Goal: Information Seeking & Learning: Check status

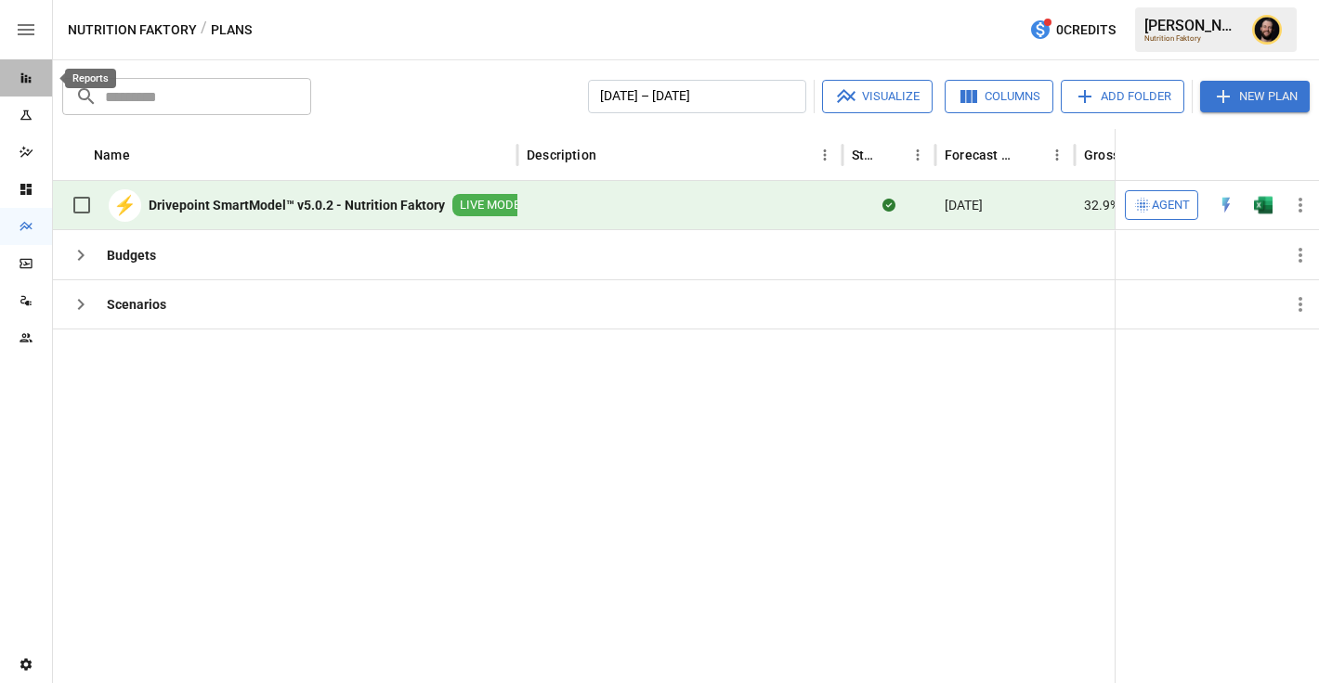
click at [31, 74] on icon "Reports" at bounding box center [26, 78] width 15 height 15
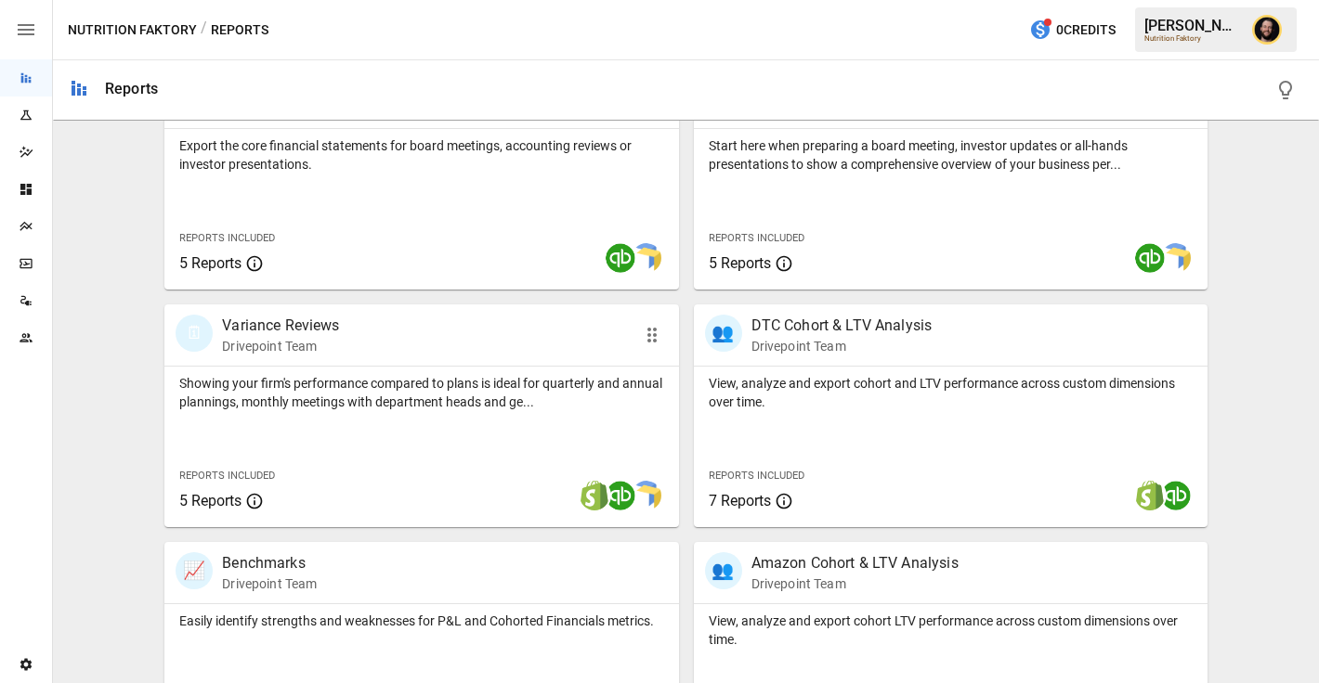
scroll to position [510, 0]
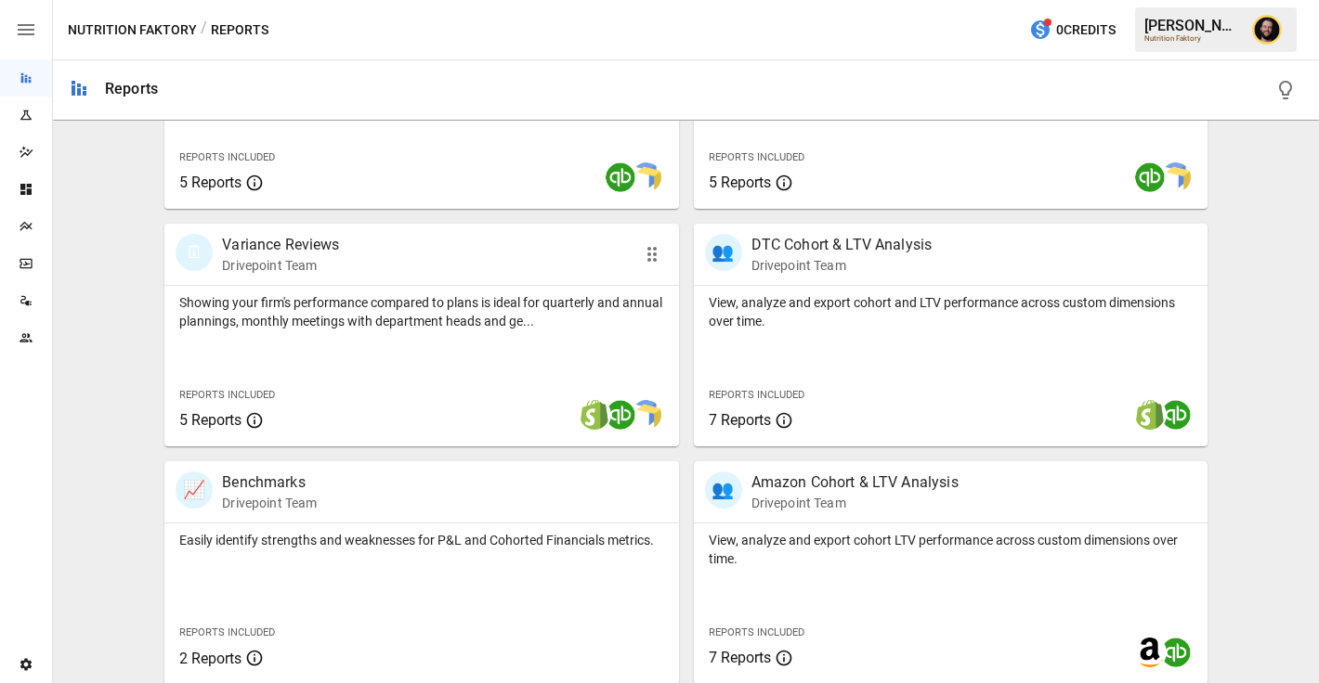
click at [400, 332] on div "Showing your firm's performance compared to plans is ideal for quarterly and an…" at bounding box center [420, 366] width 513 height 161
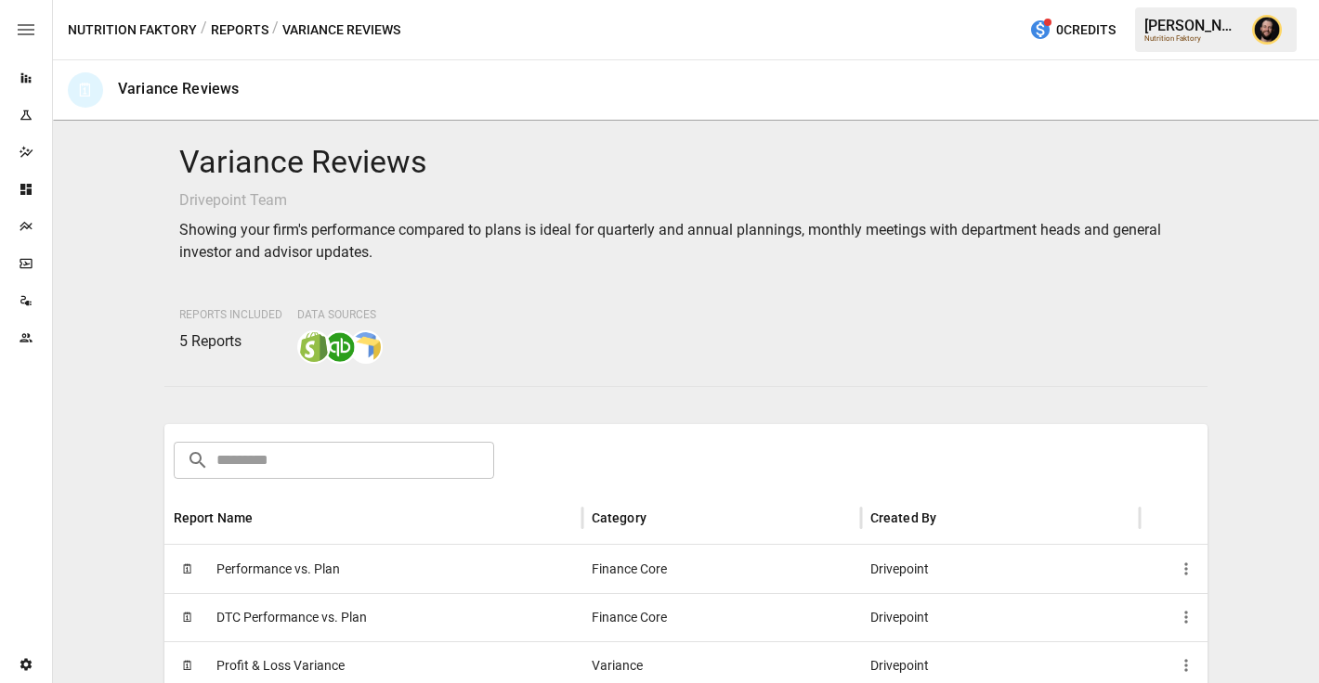
scroll to position [240, 0]
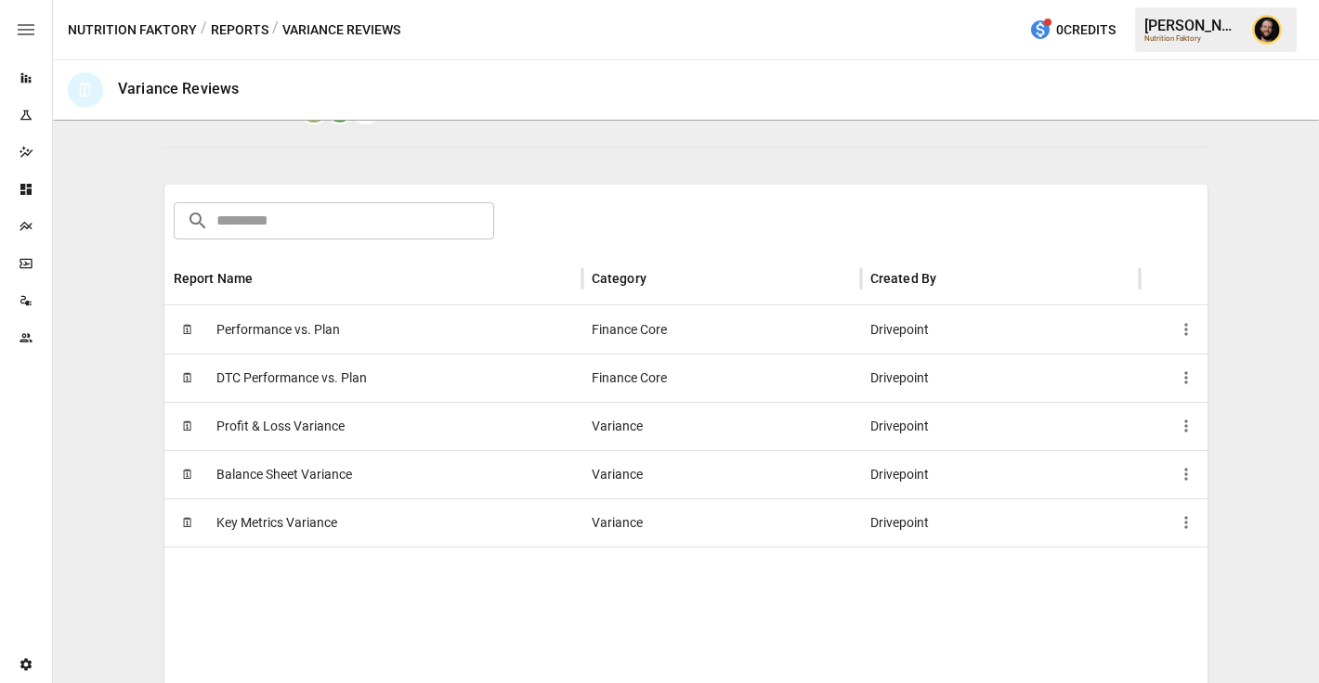
click at [381, 326] on div "🗓 Performance vs. Plan" at bounding box center [373, 329] width 418 height 48
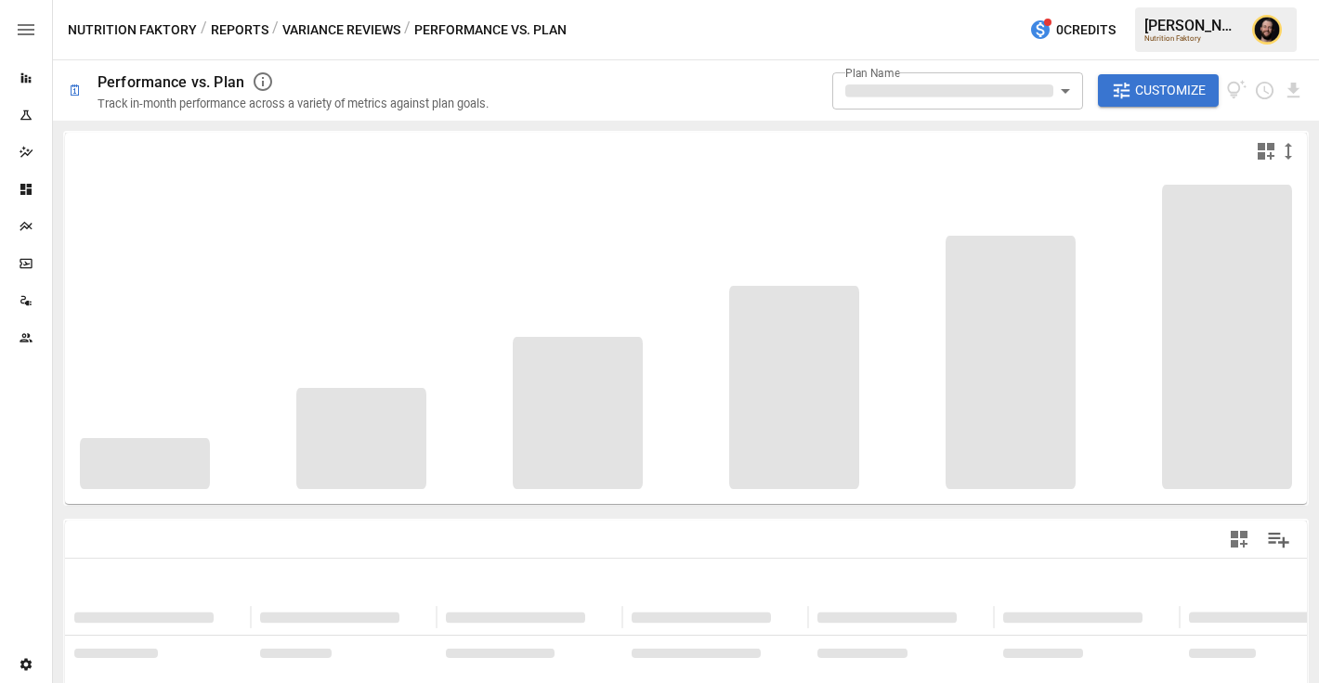
type input "**********"
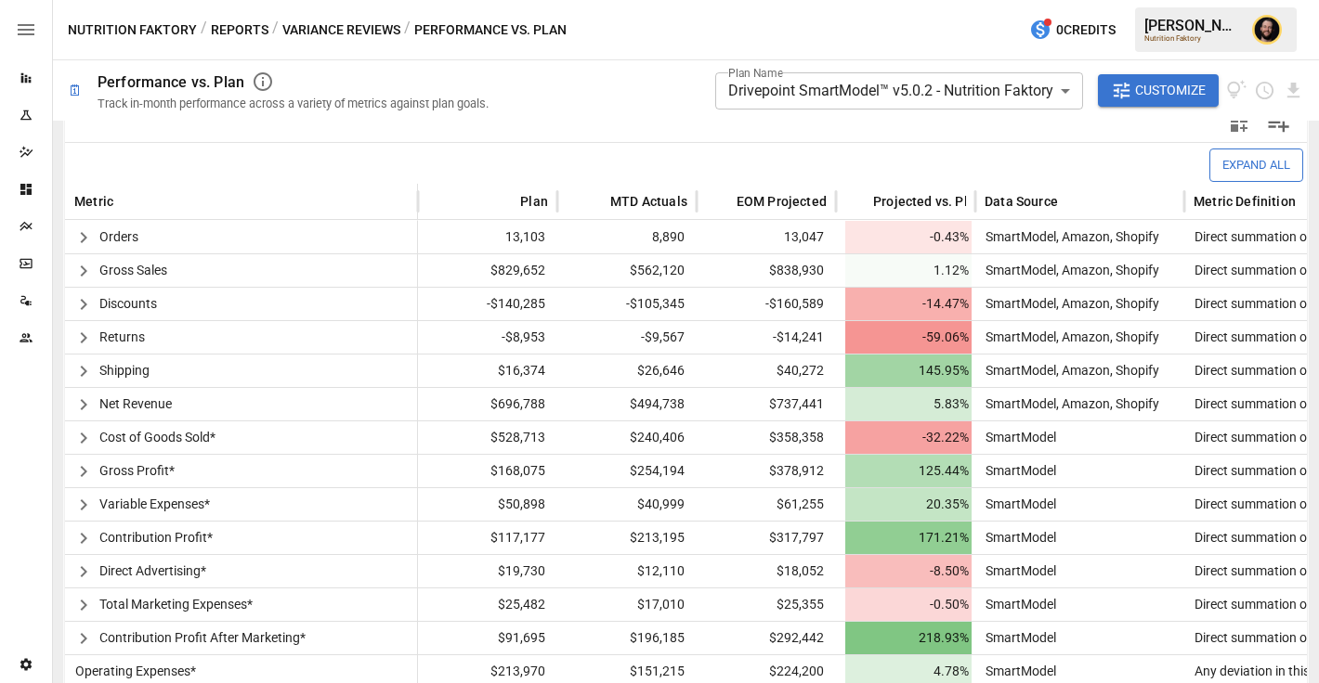
scroll to position [438, 0]
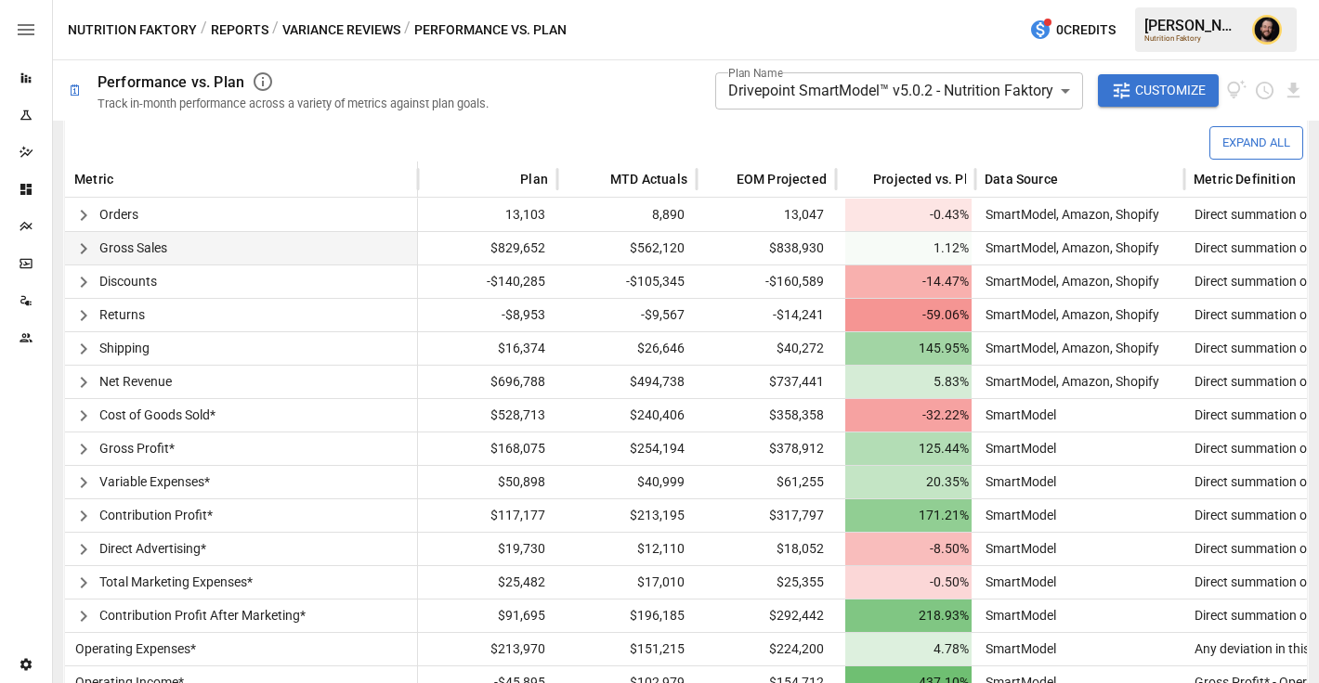
click at [82, 251] on icon "button" at bounding box center [83, 249] width 22 height 22
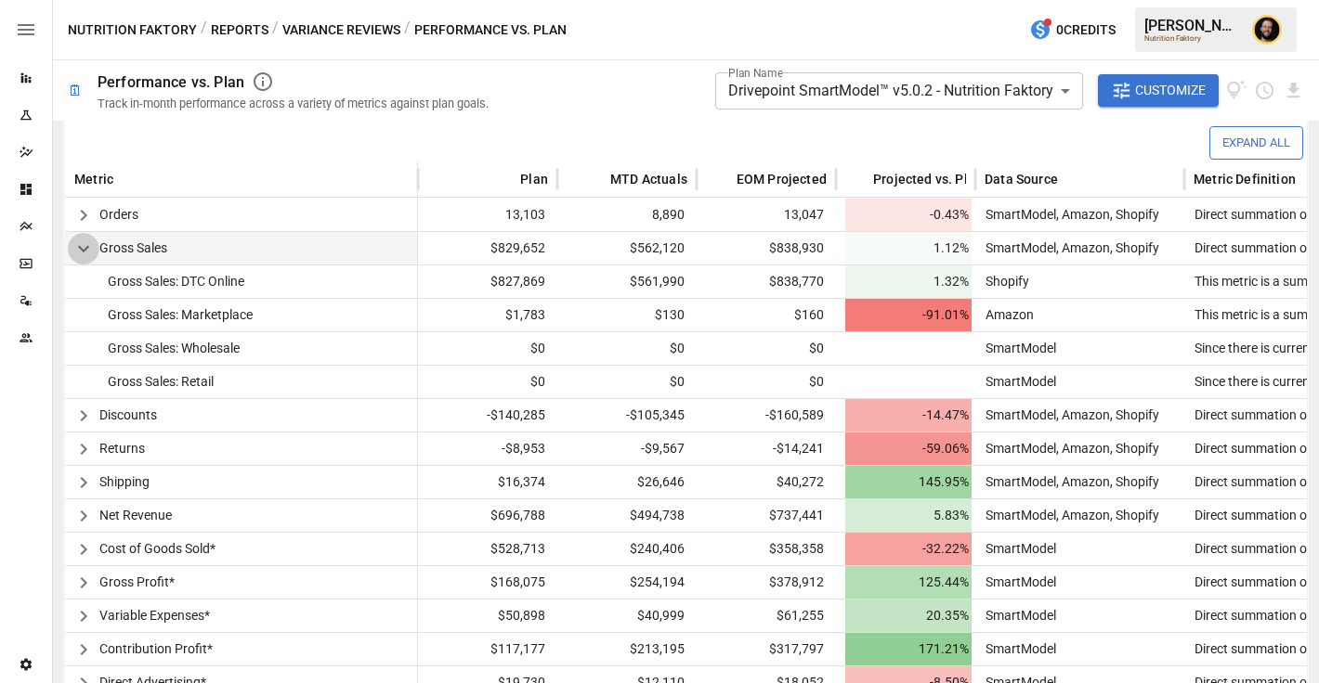
click at [82, 250] on icon "button" at bounding box center [83, 249] width 11 height 6
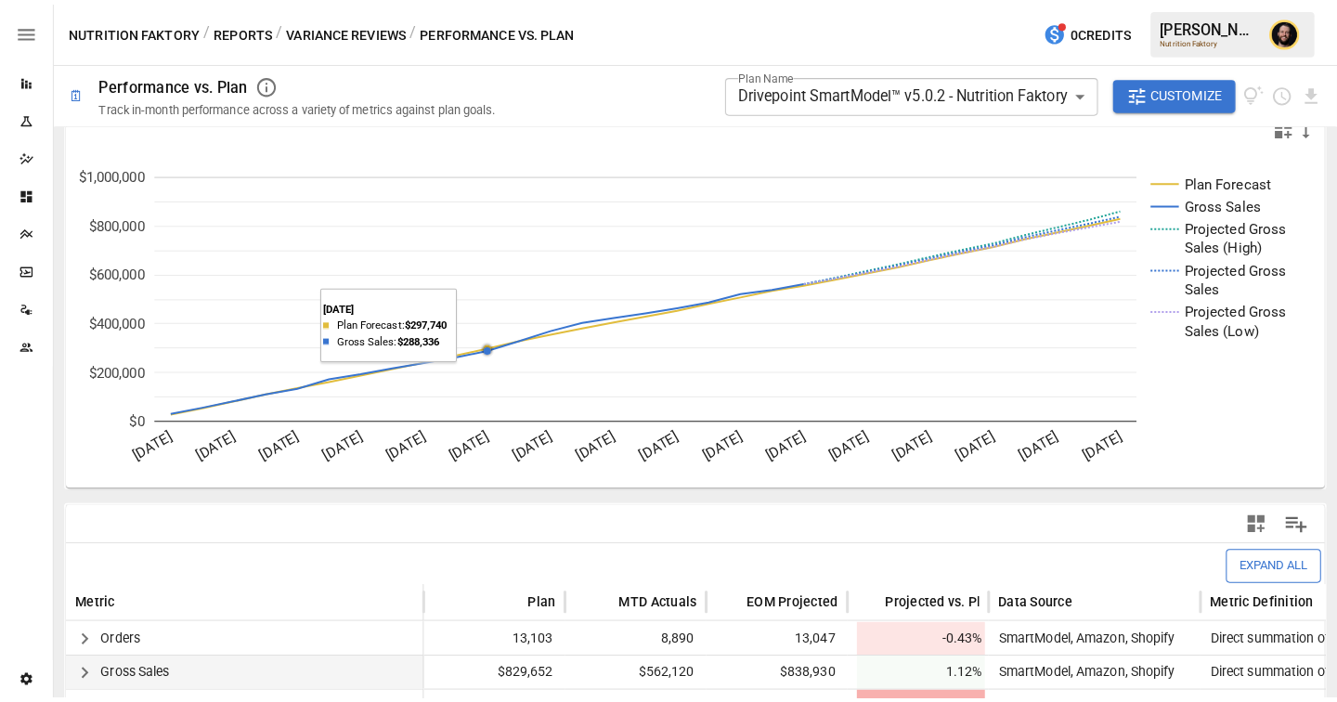
scroll to position [29, 0]
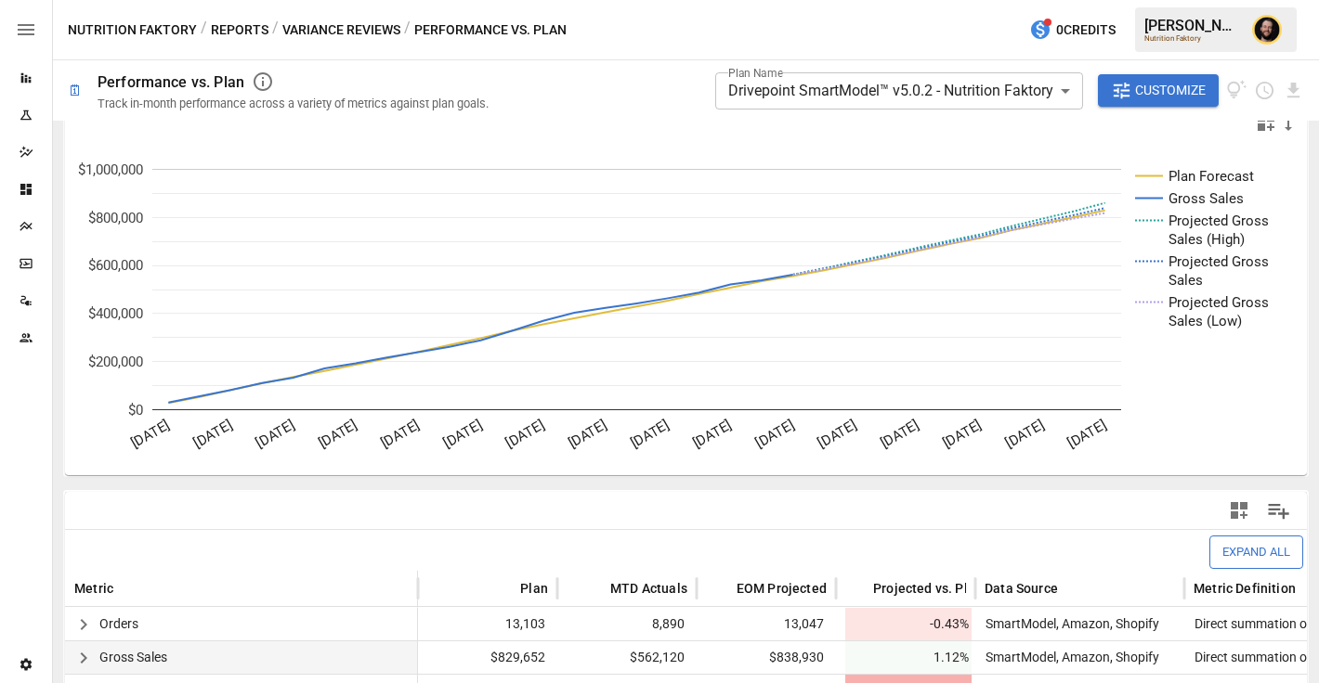
click at [762, 0] on body "**********" at bounding box center [659, 0] width 1319 height 0
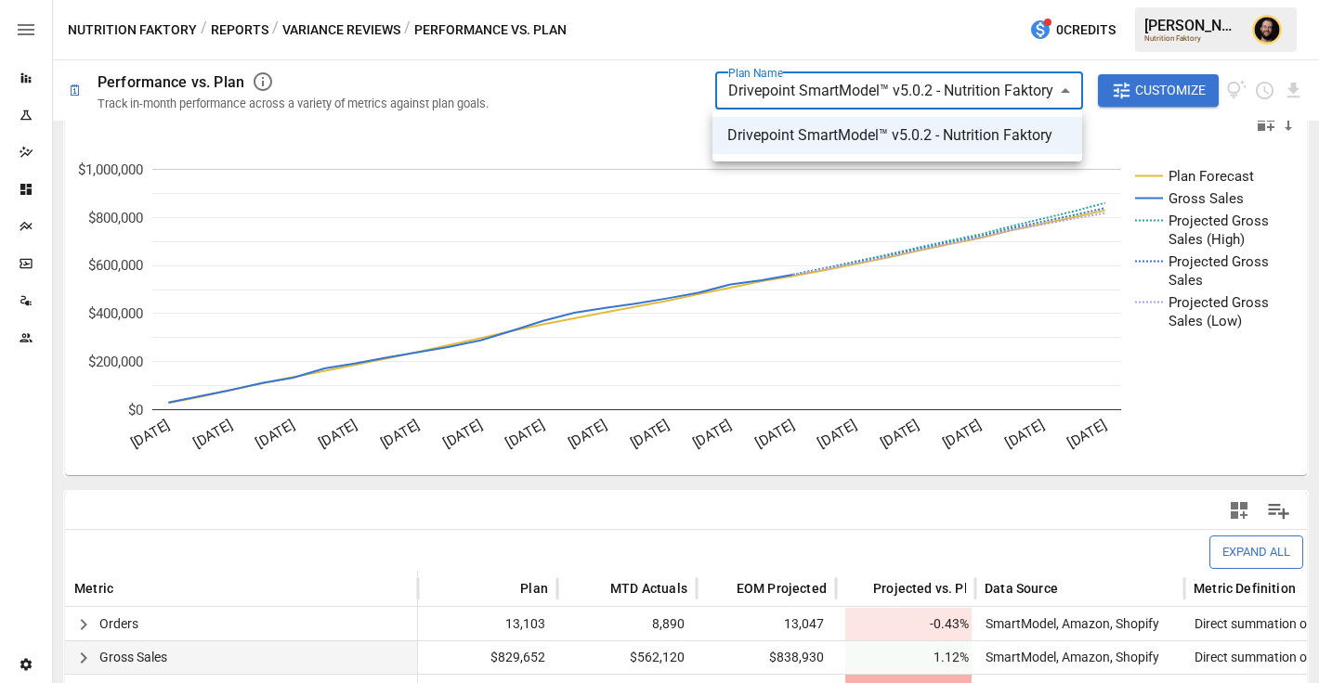
click at [616, 85] on div at bounding box center [659, 341] width 1319 height 683
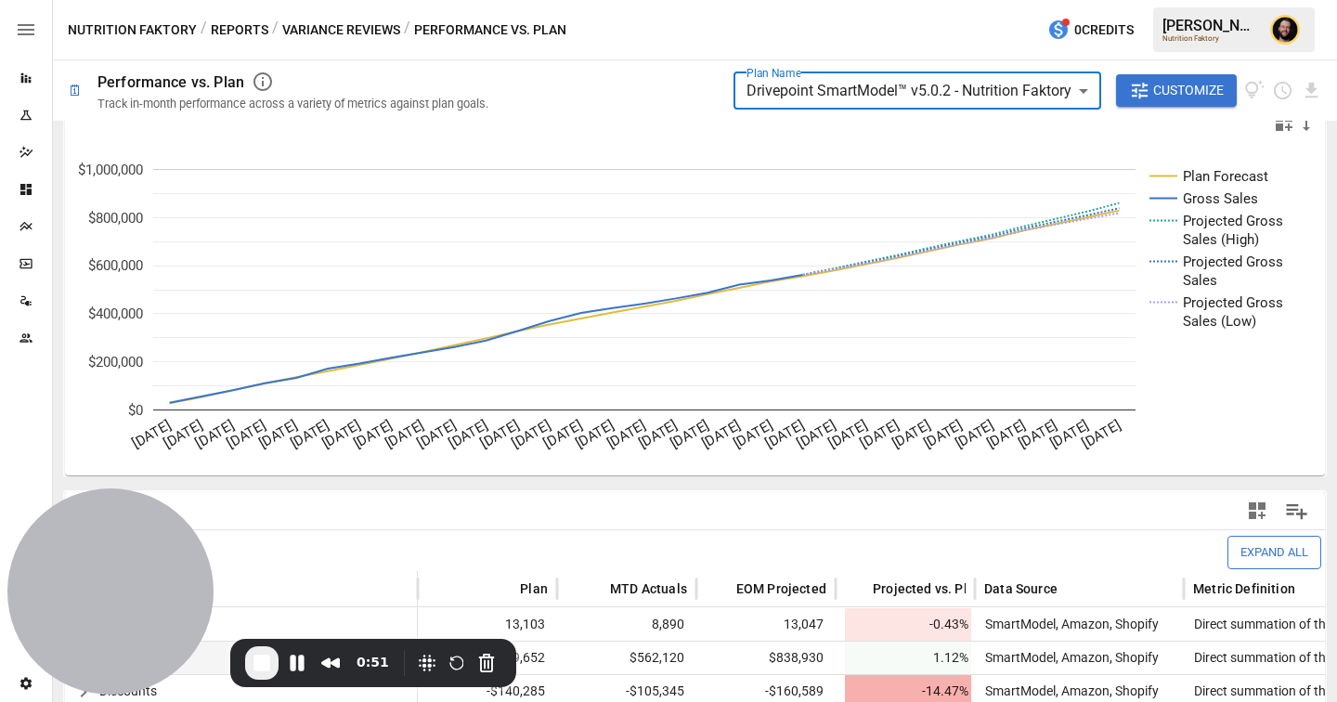
scroll to position [462, 0]
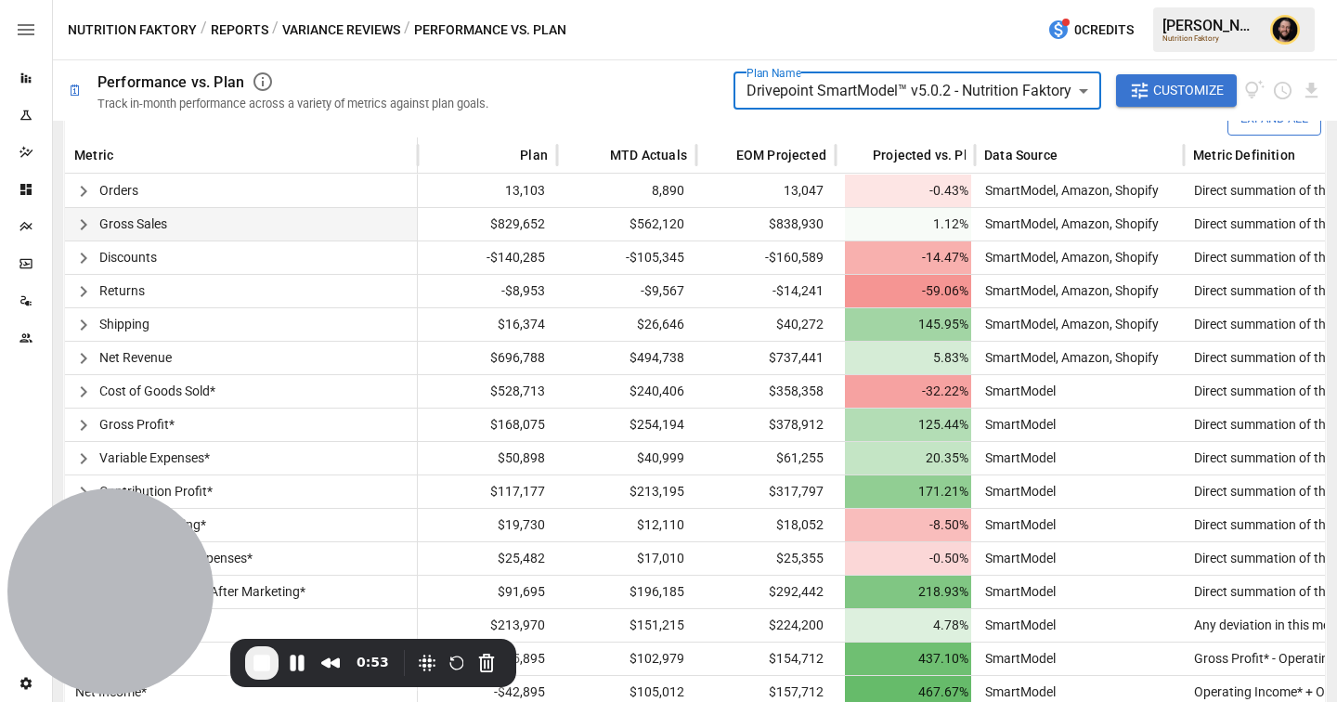
click at [80, 225] on icon "button" at bounding box center [83, 225] width 22 height 22
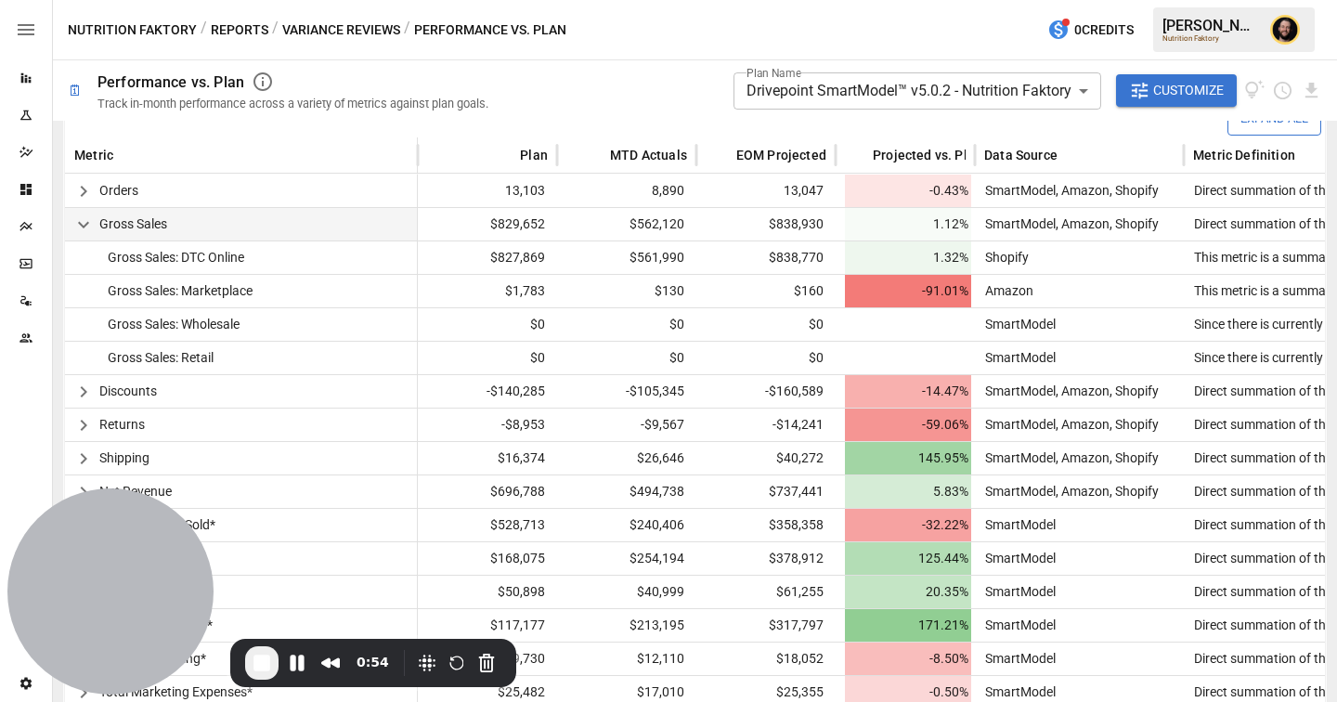
click at [82, 224] on icon "button" at bounding box center [83, 225] width 22 height 22
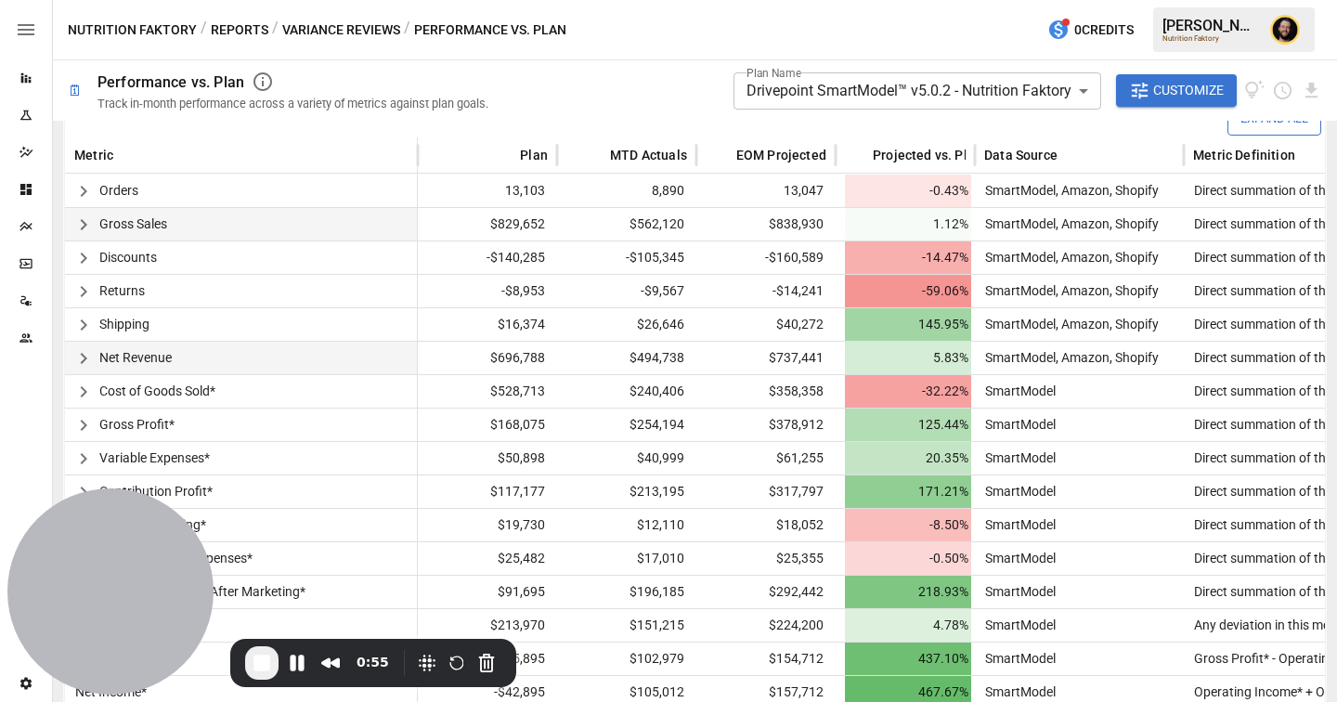
scroll to position [481, 0]
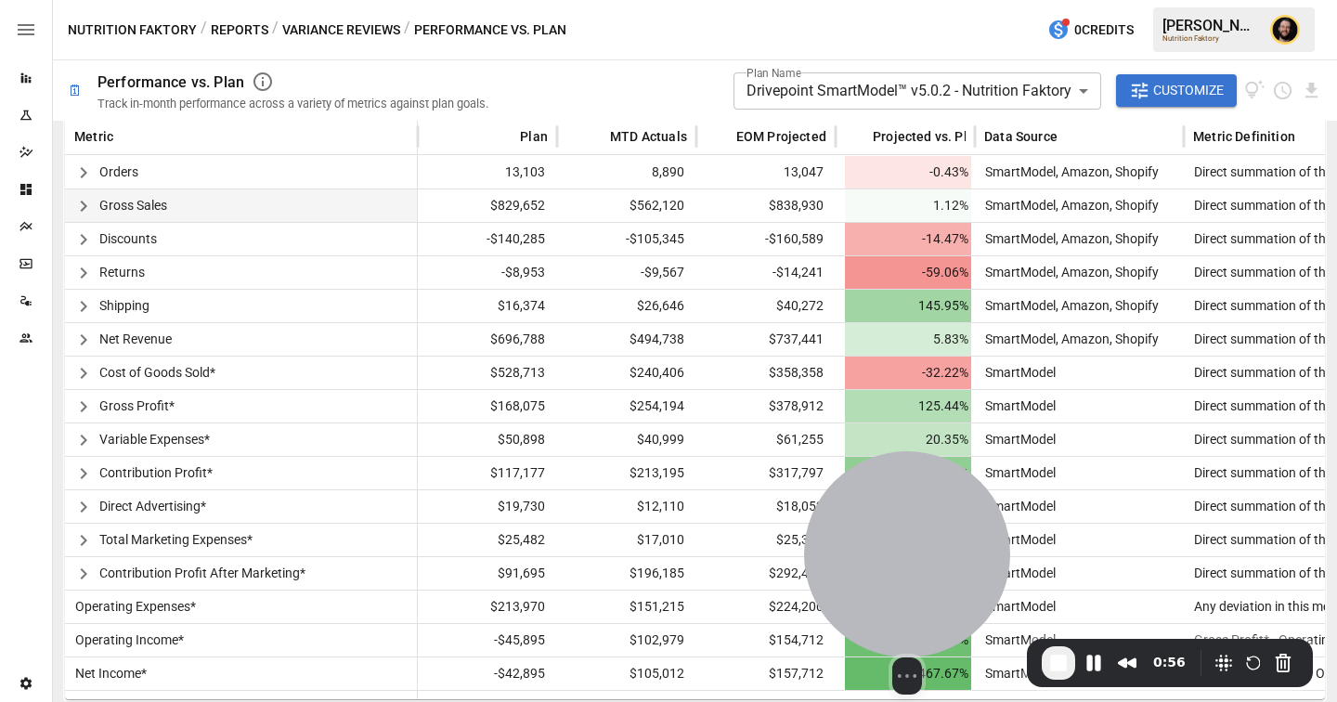
drag, startPoint x: 136, startPoint y: 586, endPoint x: 970, endPoint y: 585, distance: 833.8
click at [970, 585] on div at bounding box center [907, 554] width 206 height 206
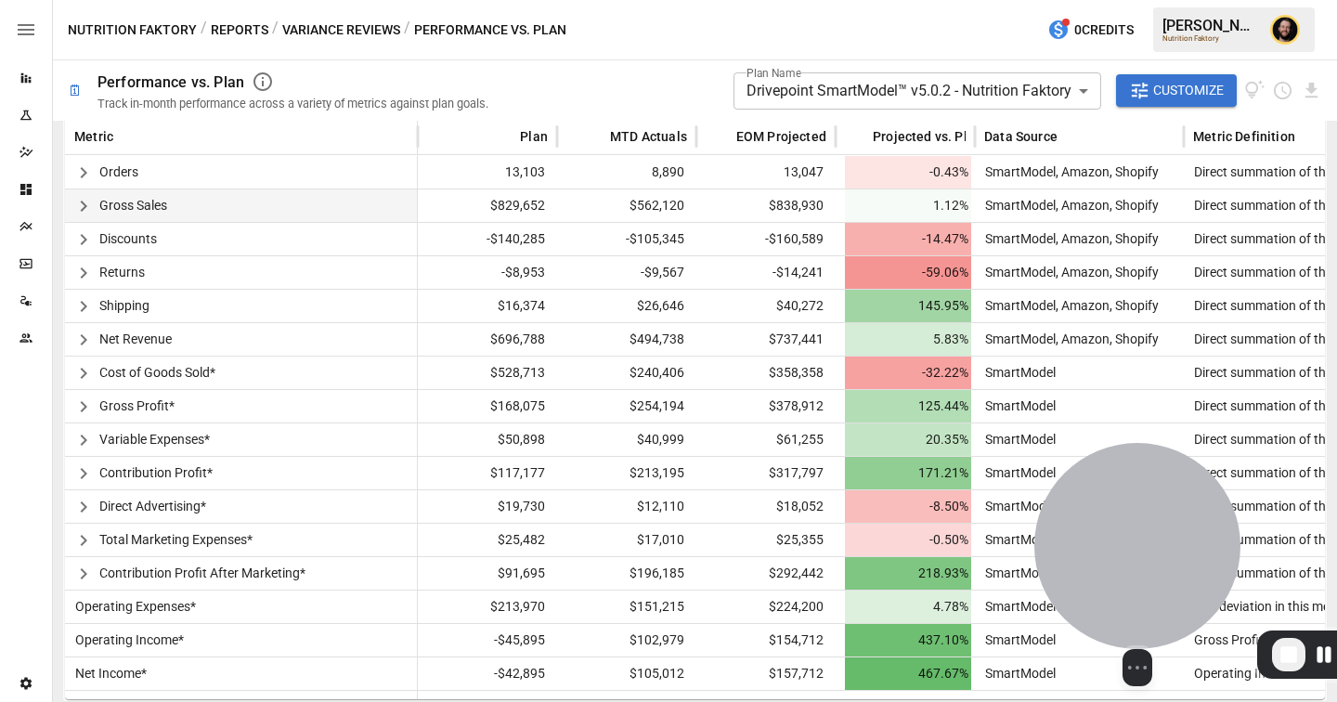
drag, startPoint x: 949, startPoint y: 572, endPoint x: 1174, endPoint y: 561, distance: 225.0
click at [1174, 561] on div at bounding box center [1137, 546] width 206 height 206
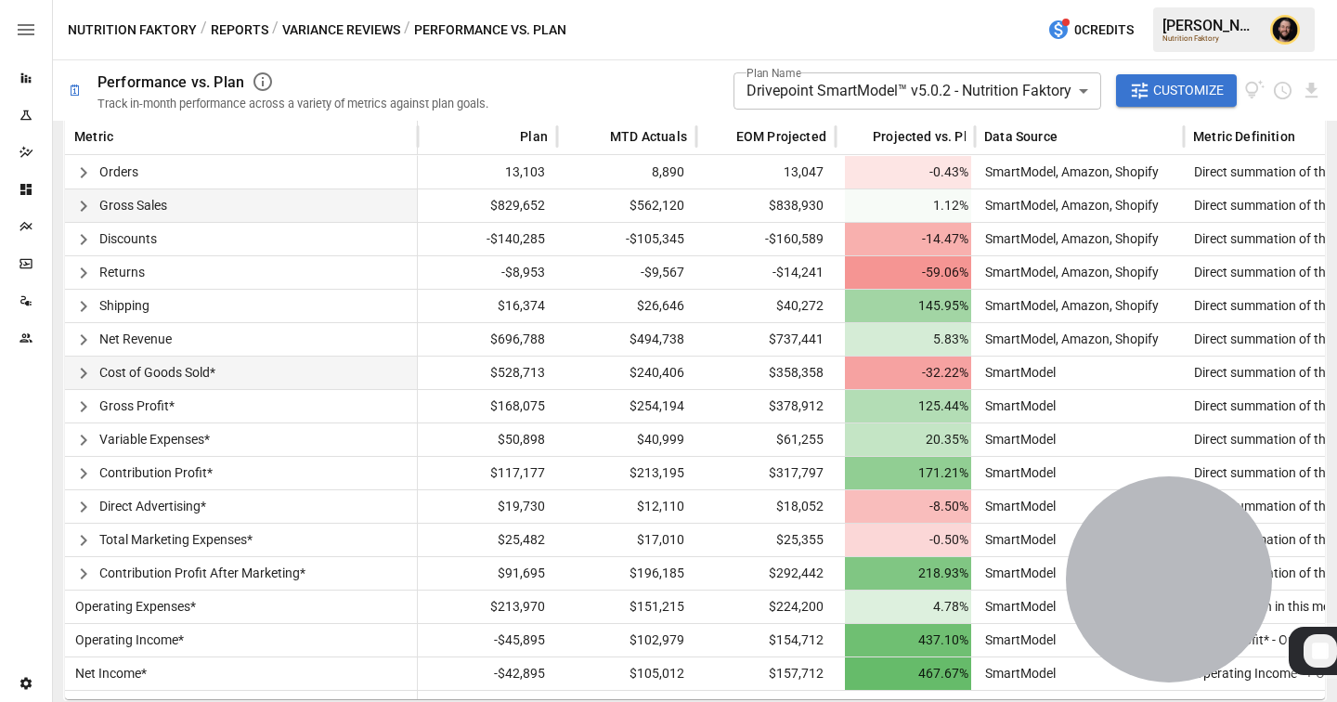
click at [82, 370] on icon "button" at bounding box center [83, 373] width 6 height 11
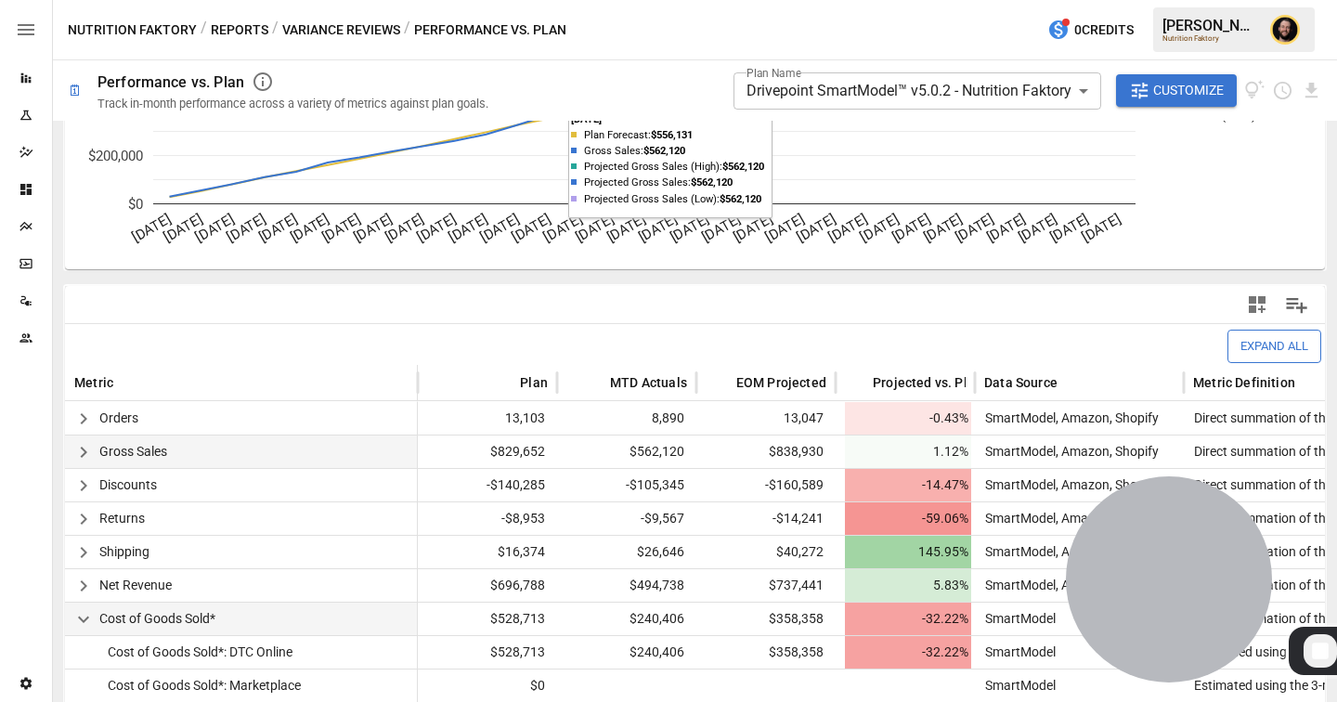
scroll to position [565, 0]
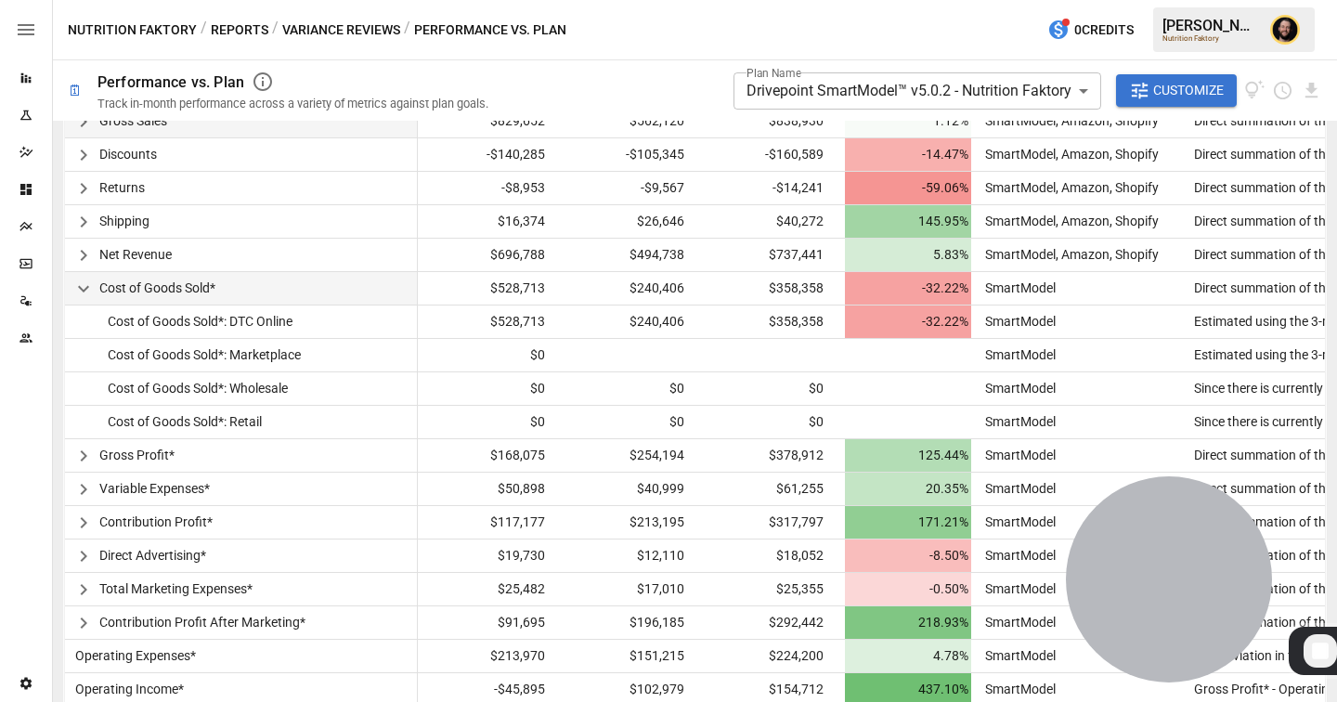
click at [956, 0] on body "**********" at bounding box center [668, 0] width 1337 height 0
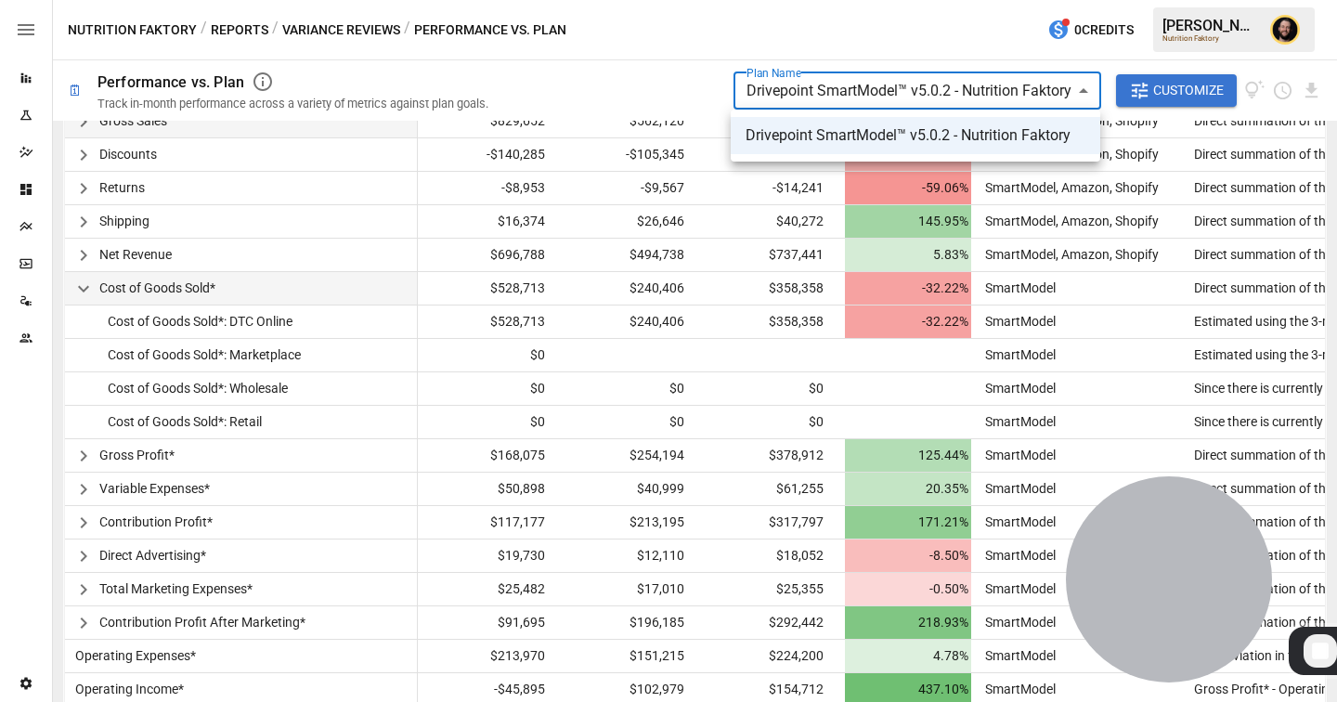
click at [816, 45] on div at bounding box center [668, 351] width 1337 height 702
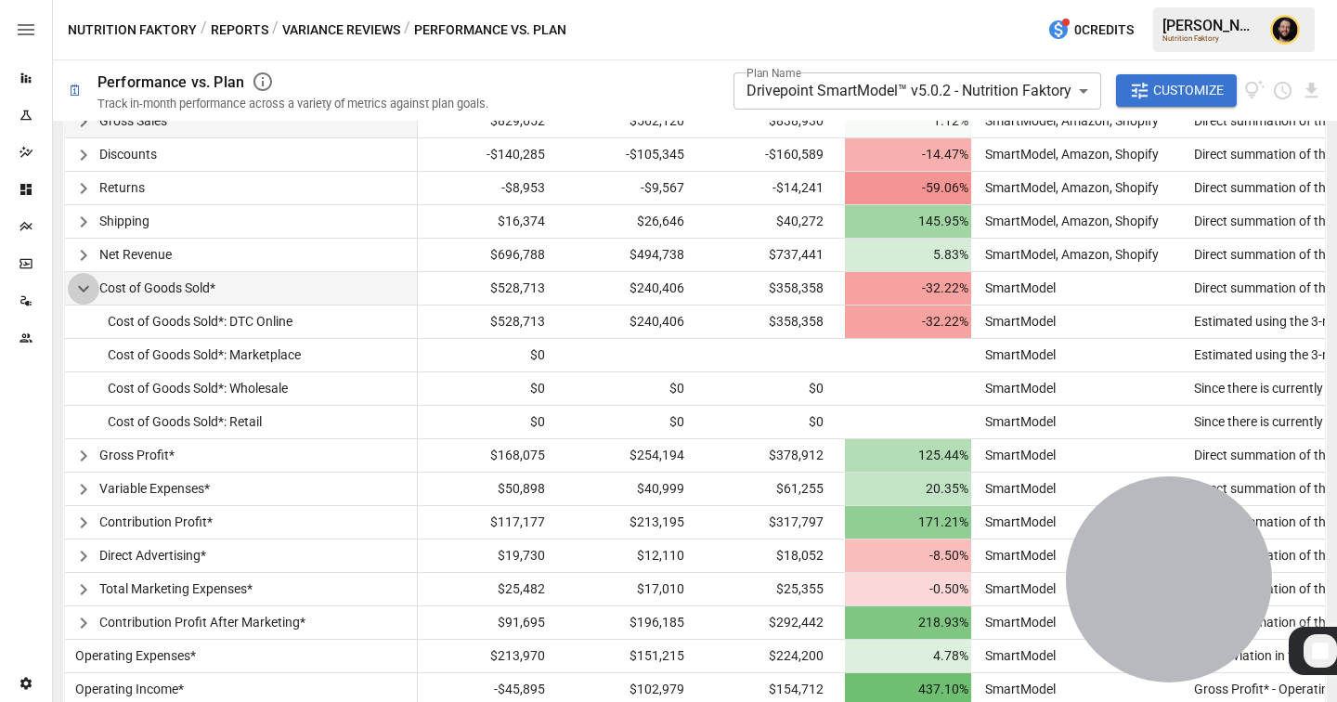
click at [78, 290] on icon "button" at bounding box center [83, 289] width 22 height 22
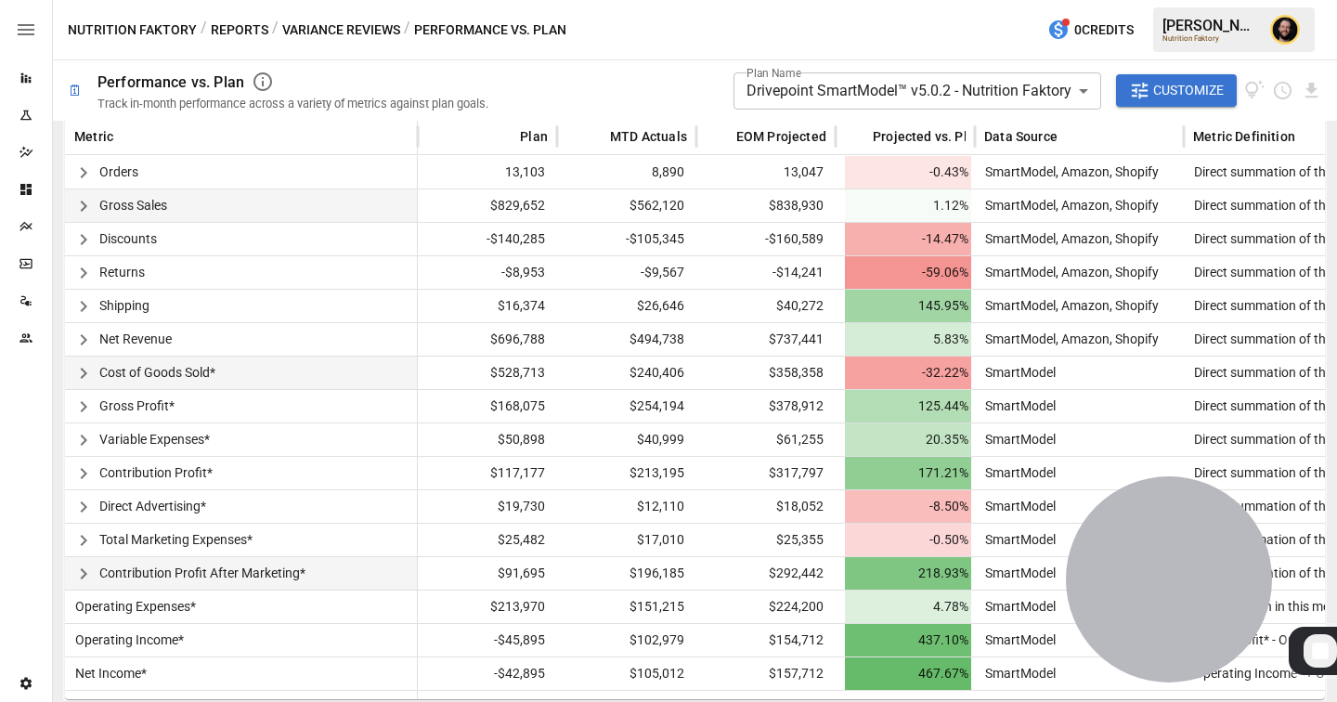
click at [87, 565] on icon "button" at bounding box center [83, 574] width 22 height 22
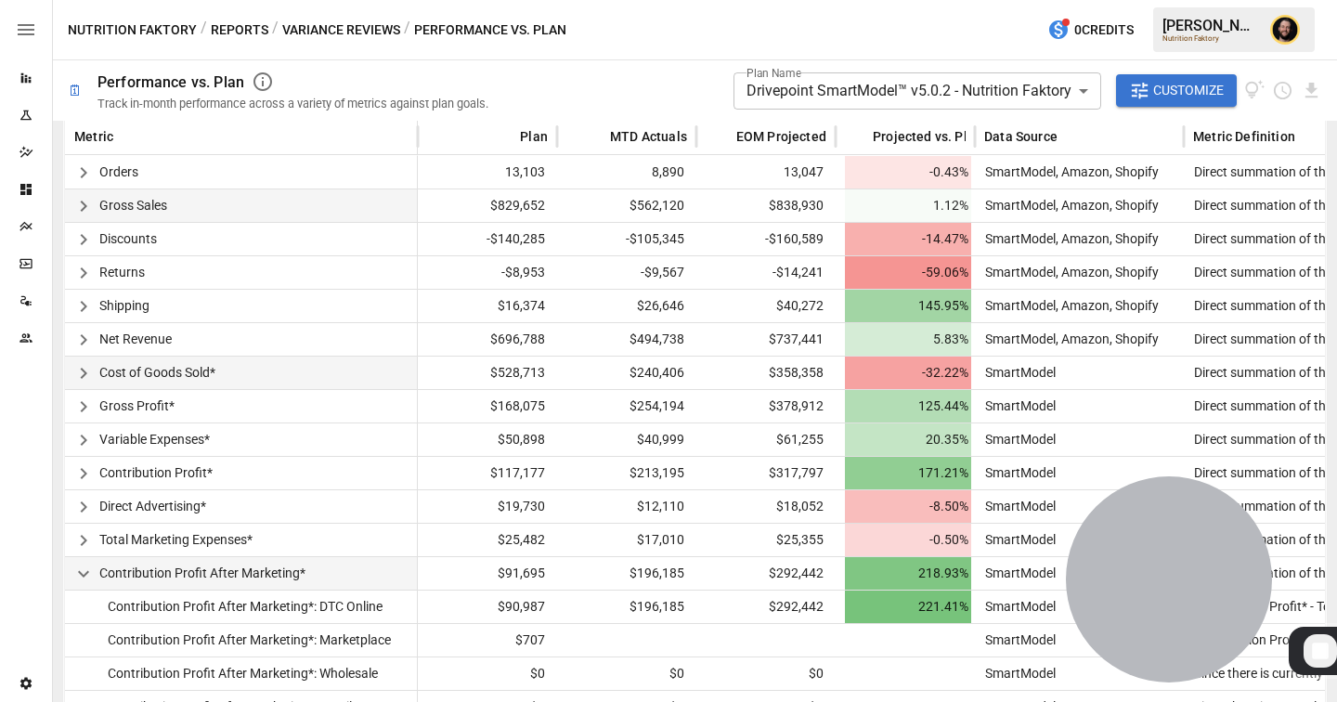
scroll to position [615, 0]
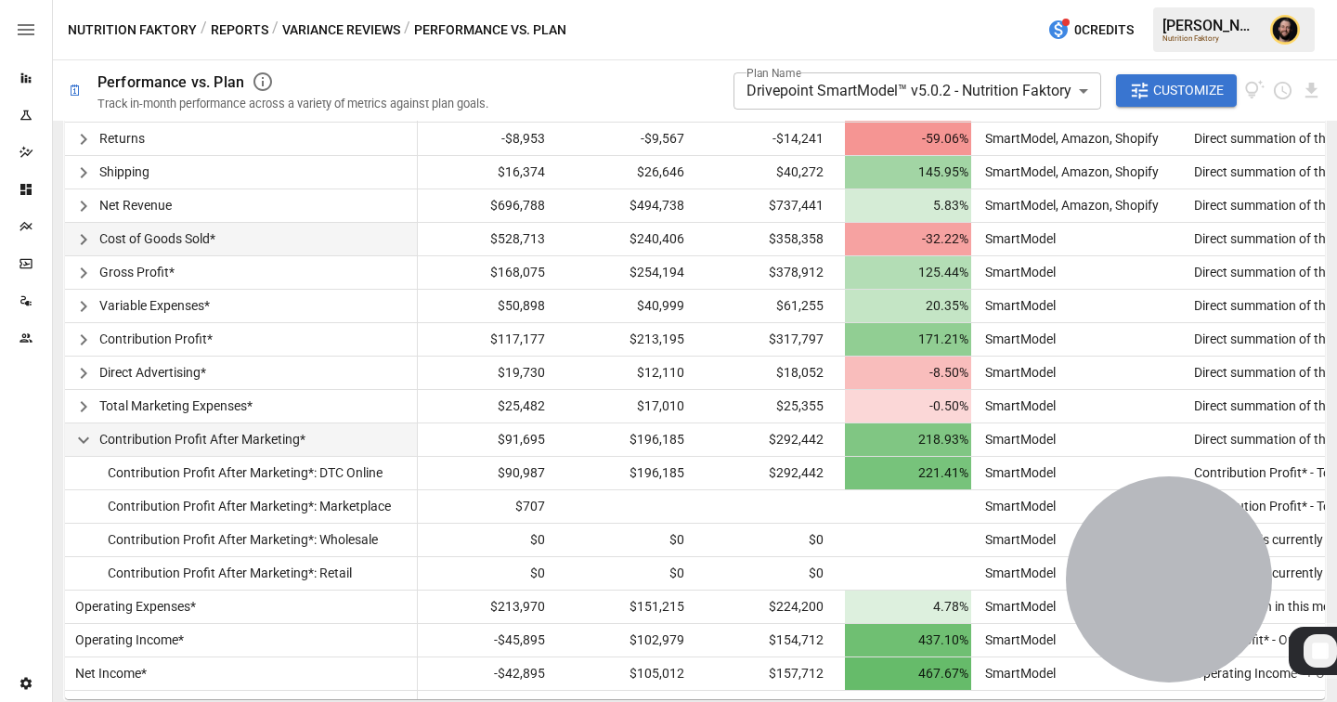
click at [86, 440] on icon "button" at bounding box center [83, 440] width 22 height 22
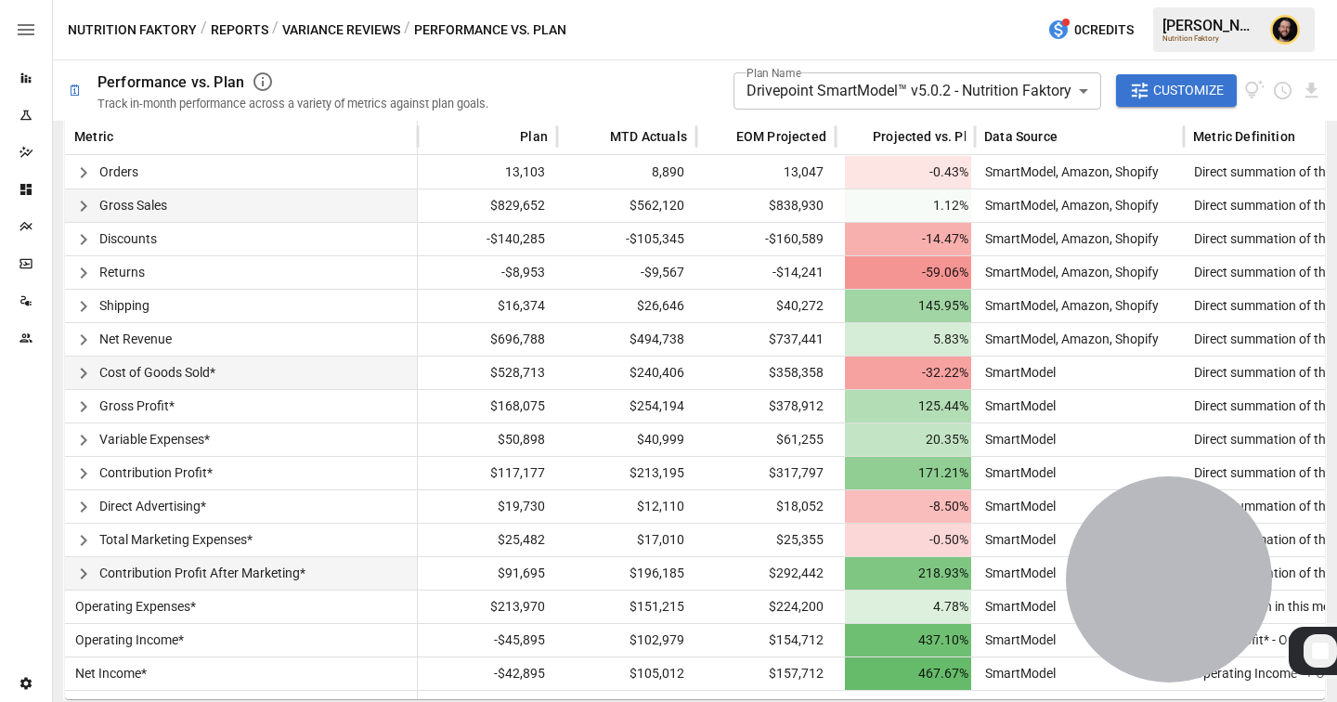
scroll to position [481, 0]
